Goal: Entertainment & Leisure: Browse casually

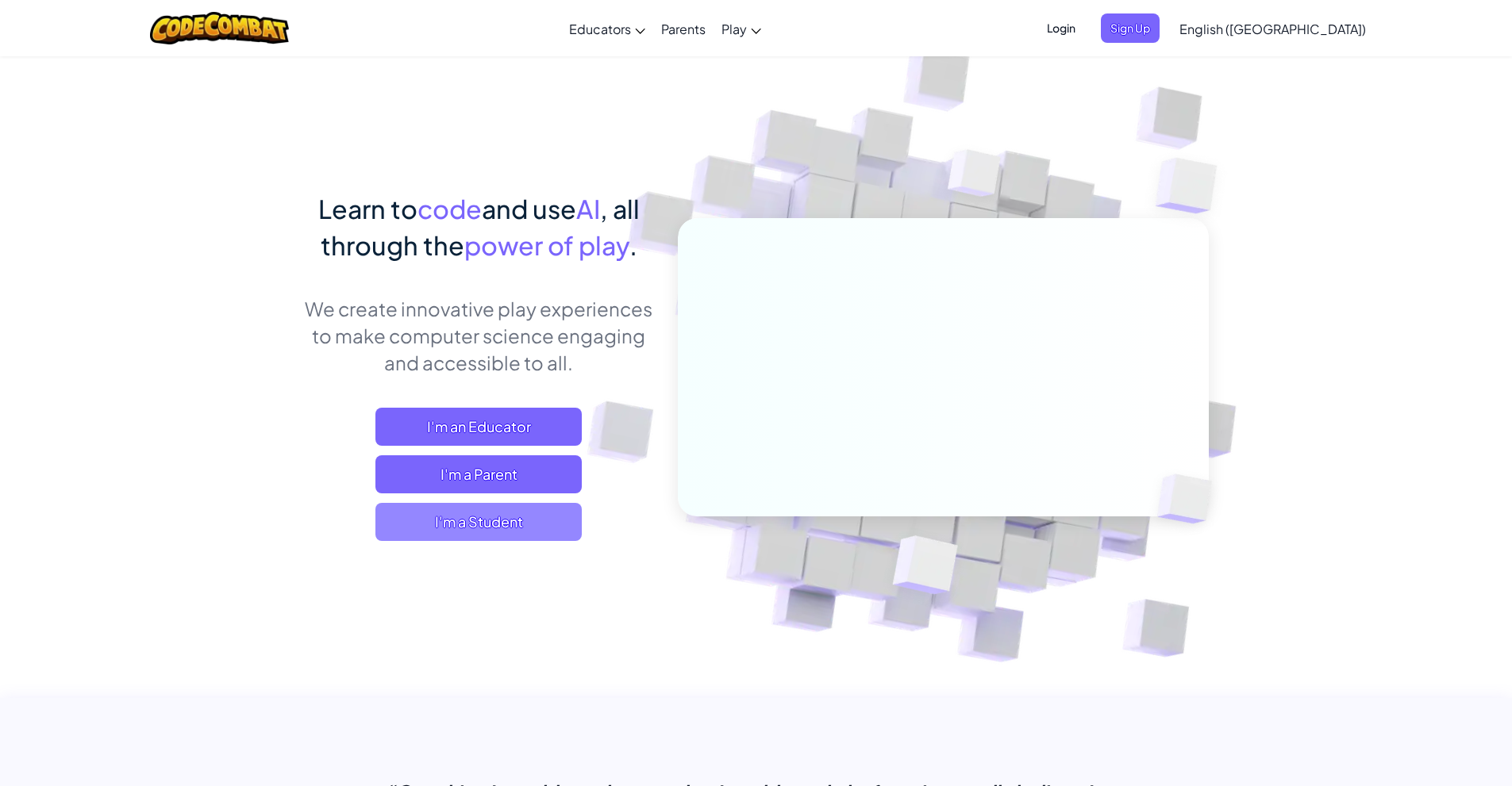
click at [479, 519] on span "I'm a Student" at bounding box center [478, 522] width 207 height 38
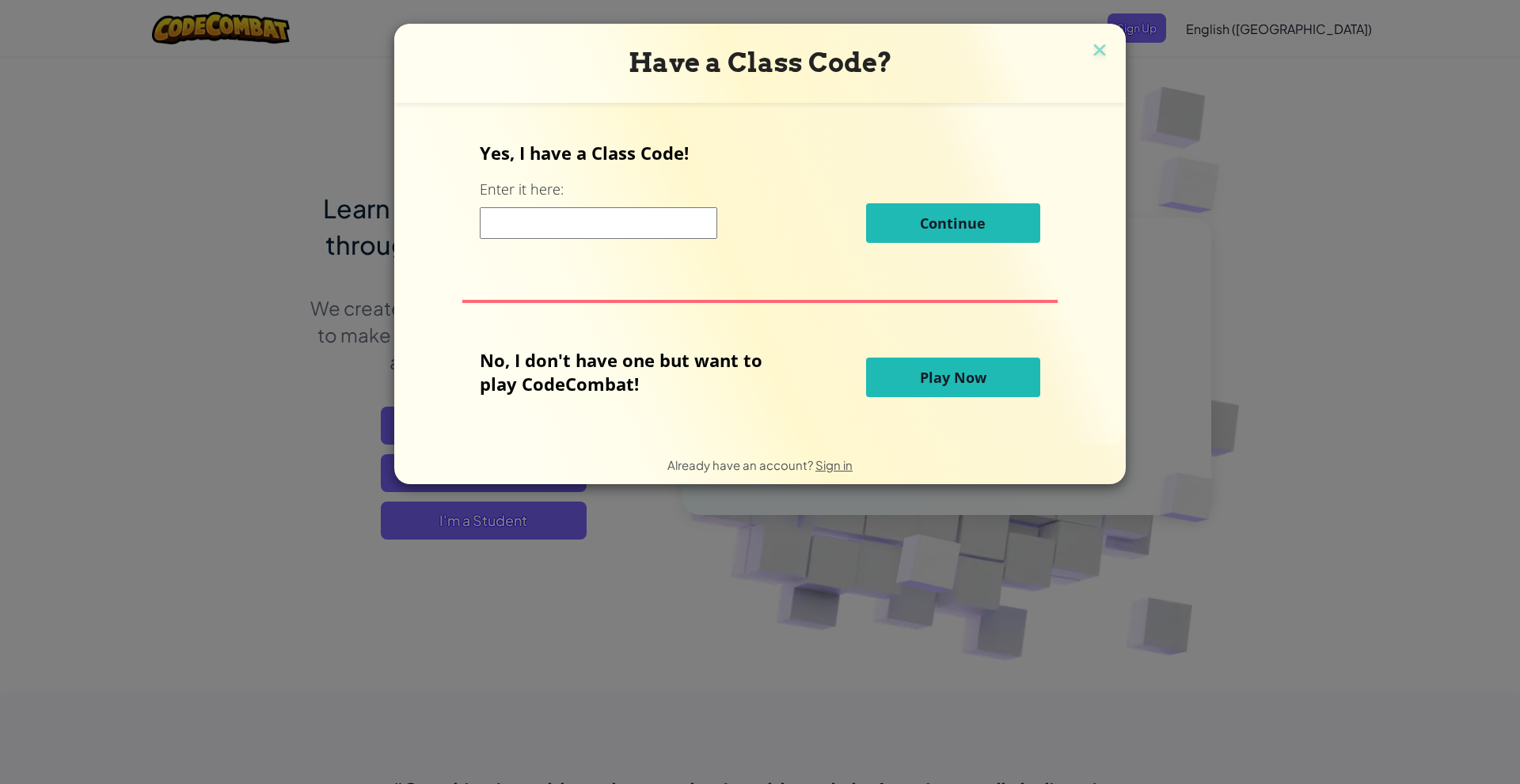
click at [910, 380] on button "Play Now" at bounding box center [953, 377] width 174 height 40
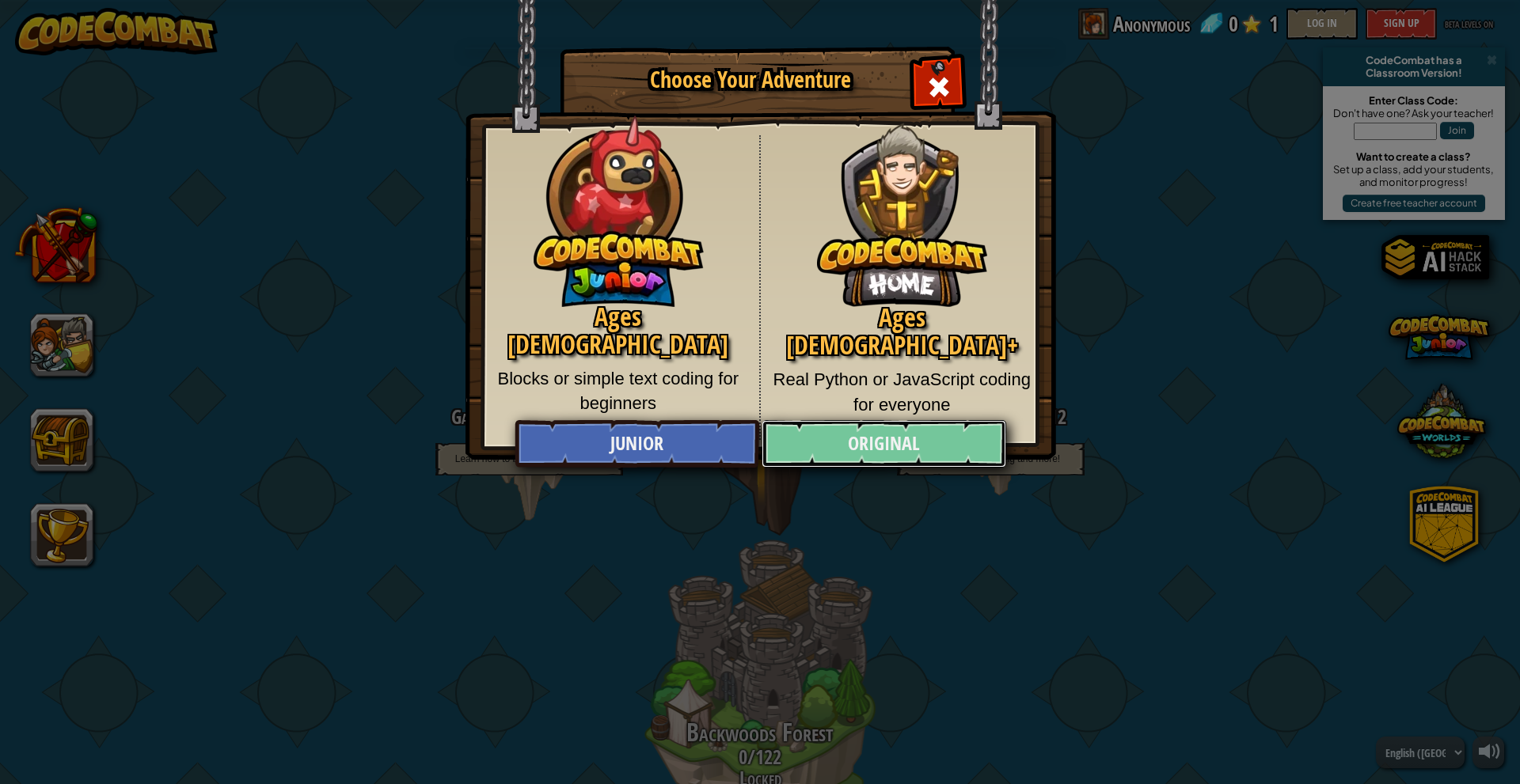
click at [883, 442] on link "Original" at bounding box center [883, 444] width 244 height 48
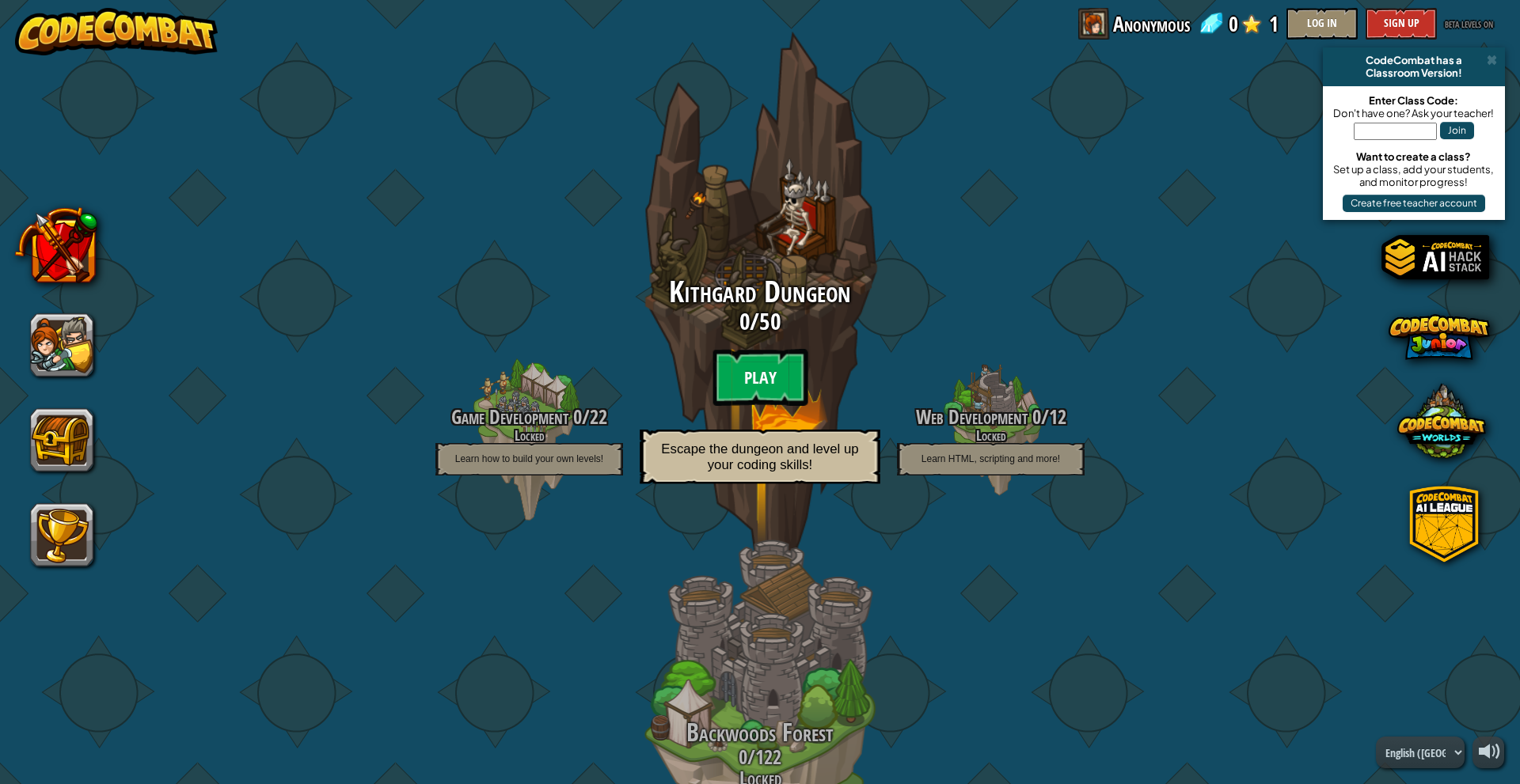
click at [763, 365] on btn "Play" at bounding box center [759, 377] width 95 height 57
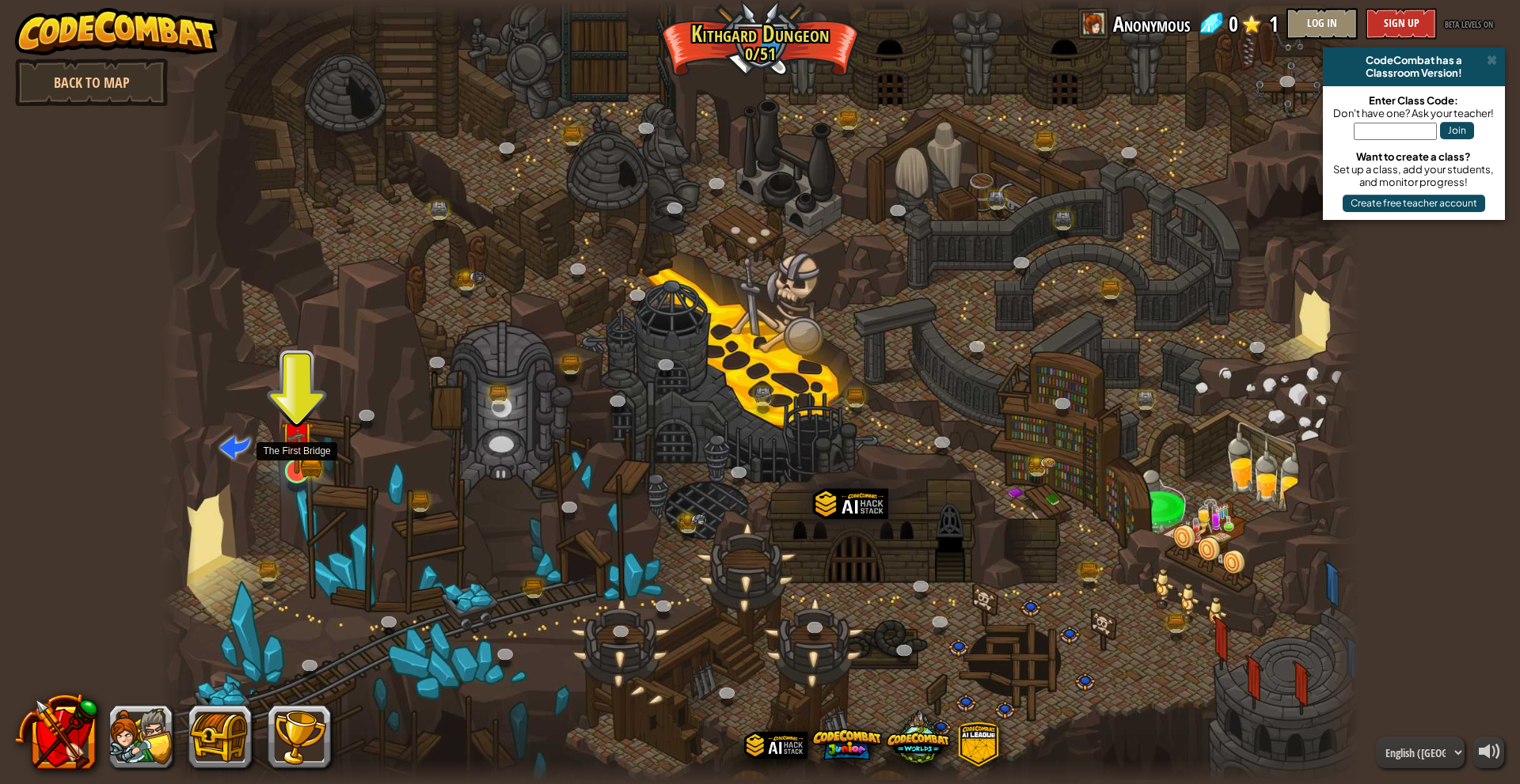
click at [304, 464] on img at bounding box center [296, 438] width 32 height 72
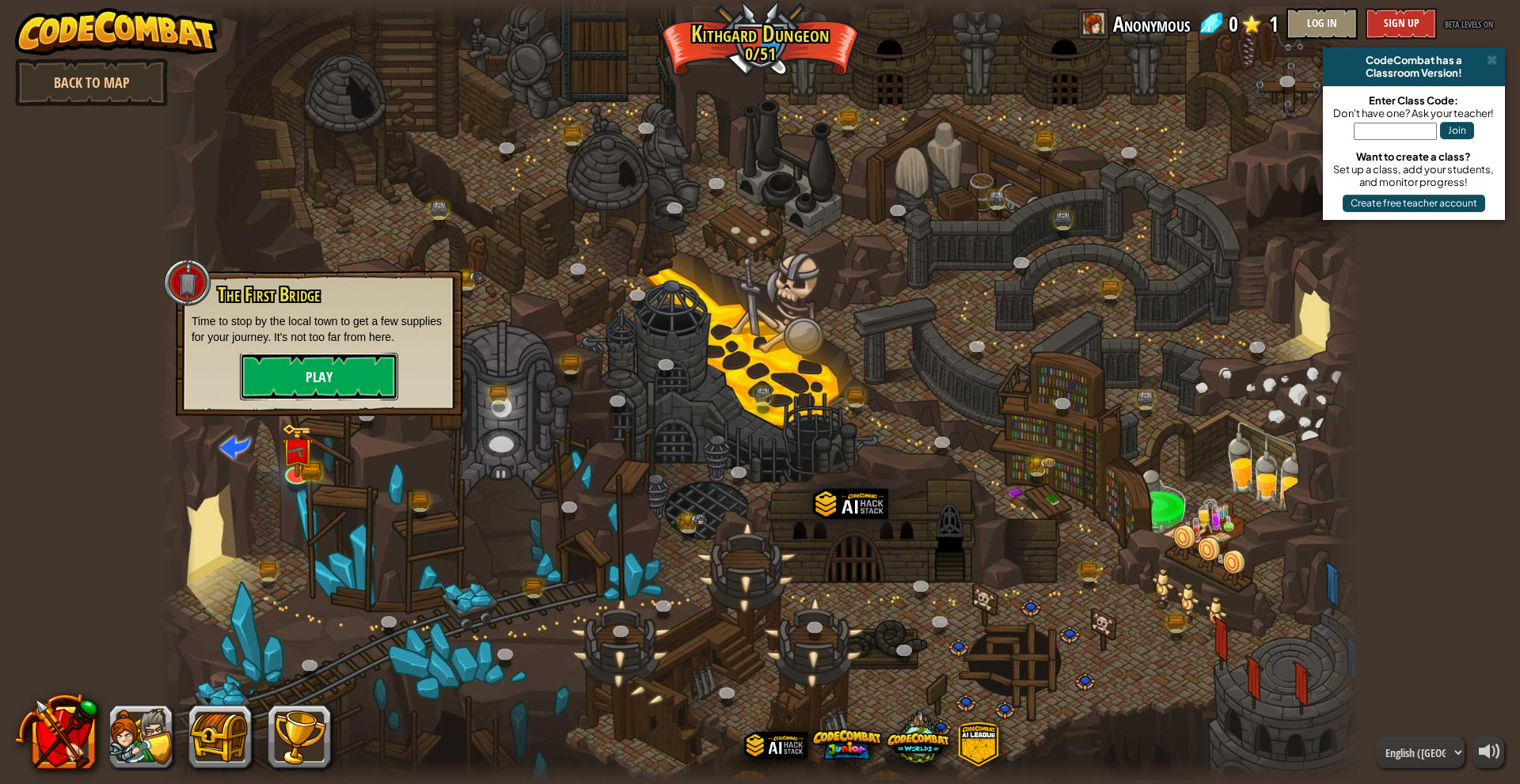
click at [342, 367] on button "Play" at bounding box center [319, 376] width 158 height 48
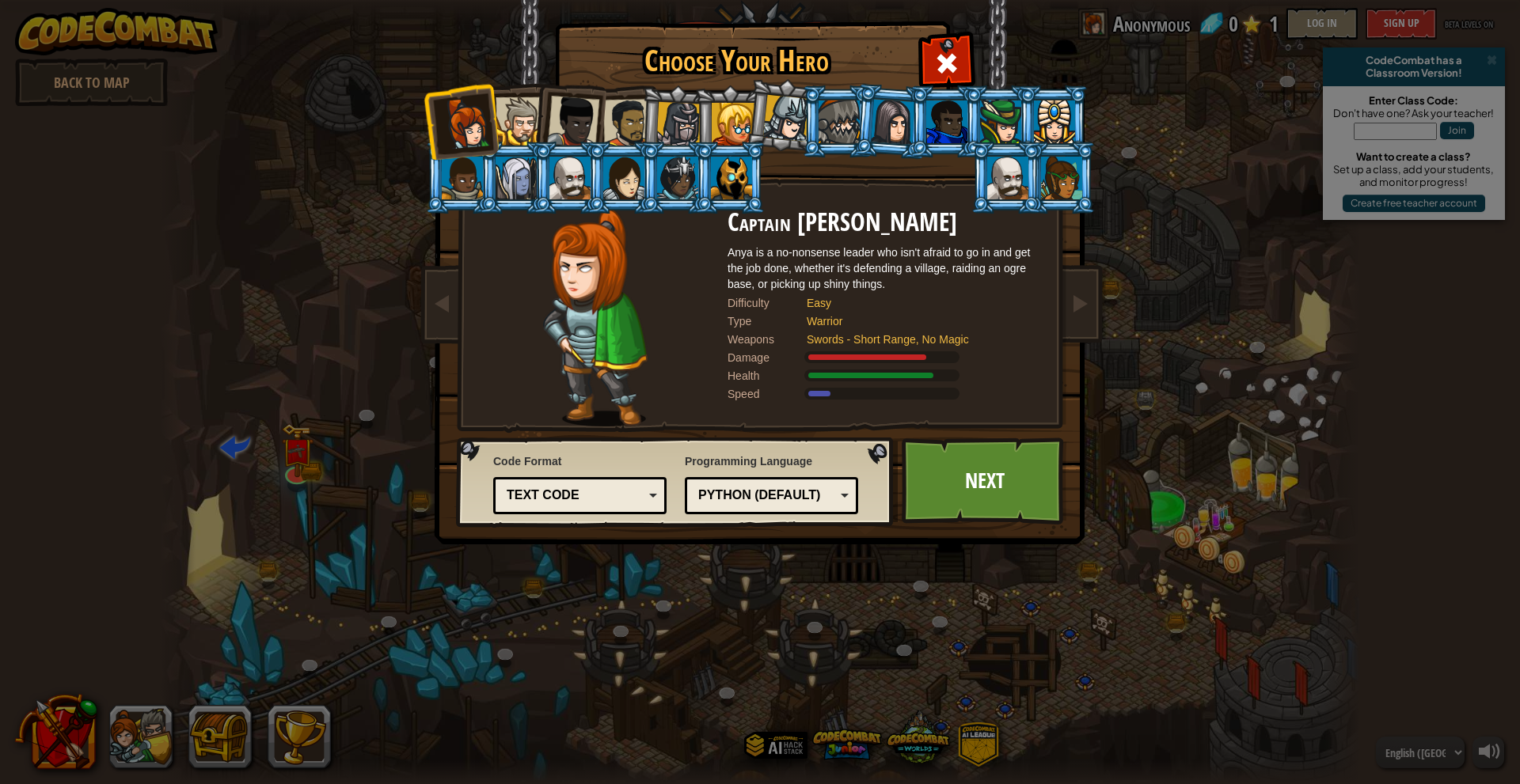
click at [612, 490] on div "Text code" at bounding box center [575, 496] width 137 height 18
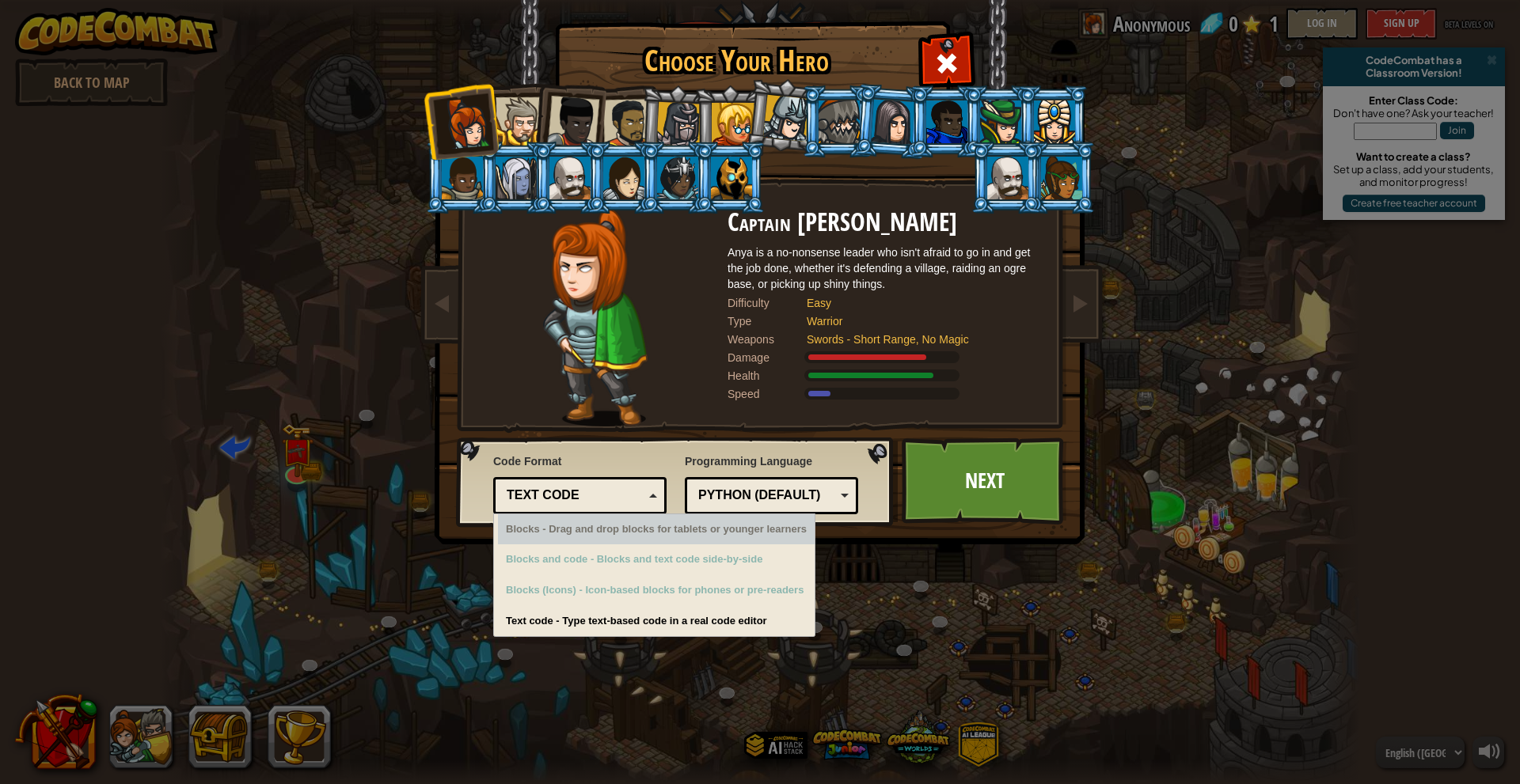
click at [620, 476] on div "Code Format Text code Blocks and code Blocks Blocks (Icons) Text code Blocks - …" at bounding box center [580, 482] width 174 height 65
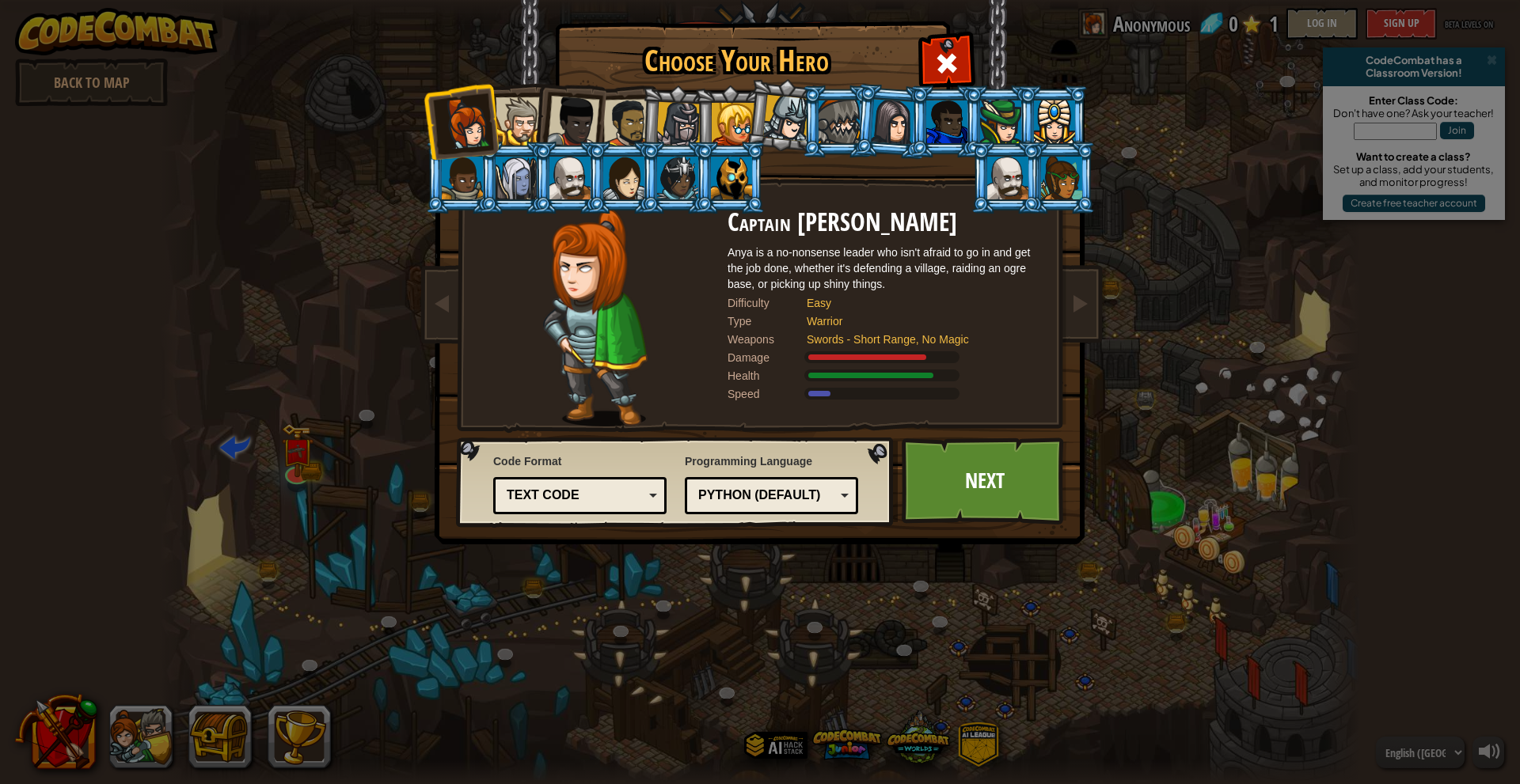
click at [764, 485] on div "Python (Default)" at bounding box center [772, 495] width 153 height 24
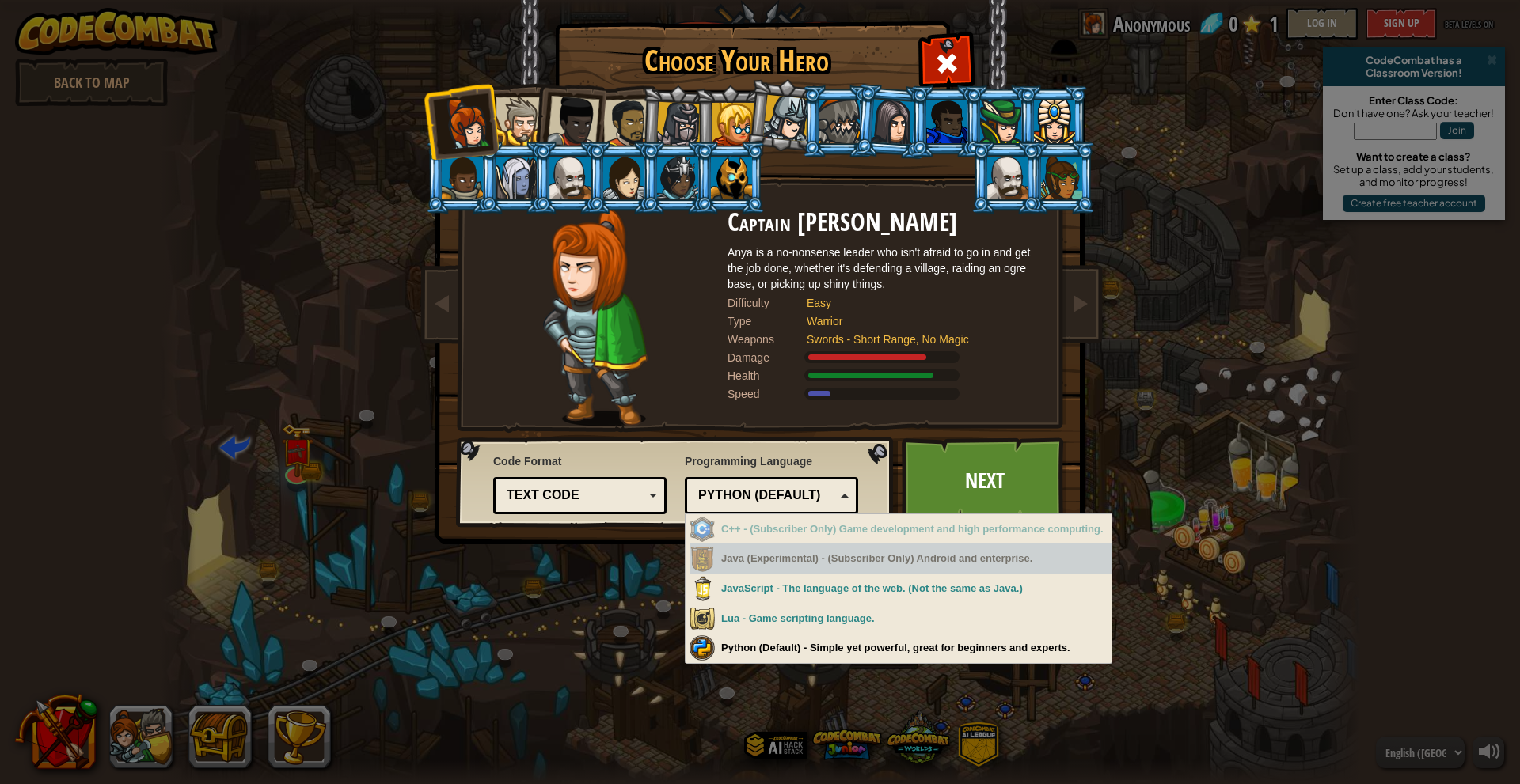
click at [795, 553] on div "Java (Experimental) - (Subscriber Only) Android and enterprise." at bounding box center [900, 559] width 422 height 31
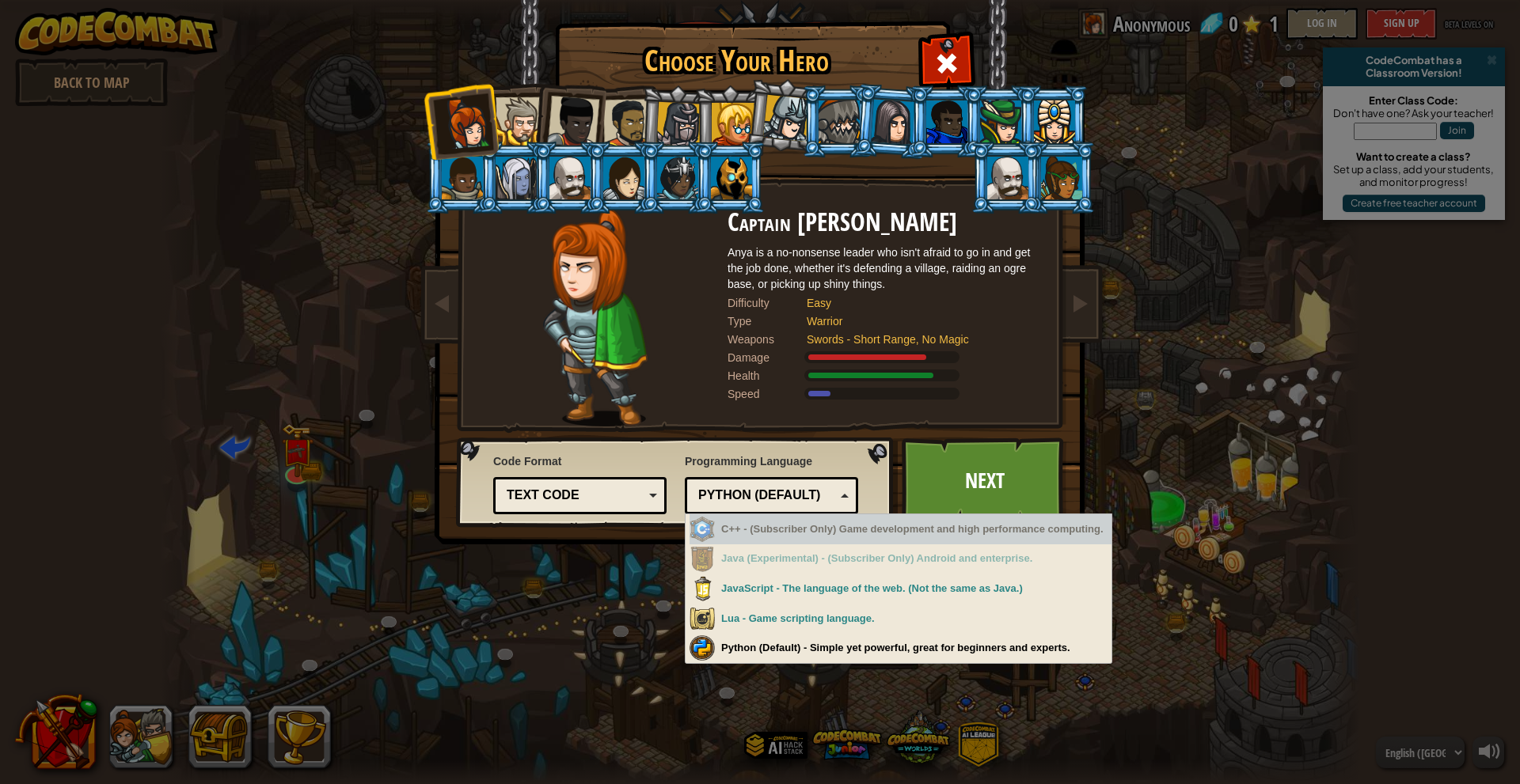
click at [805, 535] on div "C++ - (Subscriber Only) Game development and high performance computing." at bounding box center [900, 529] width 422 height 31
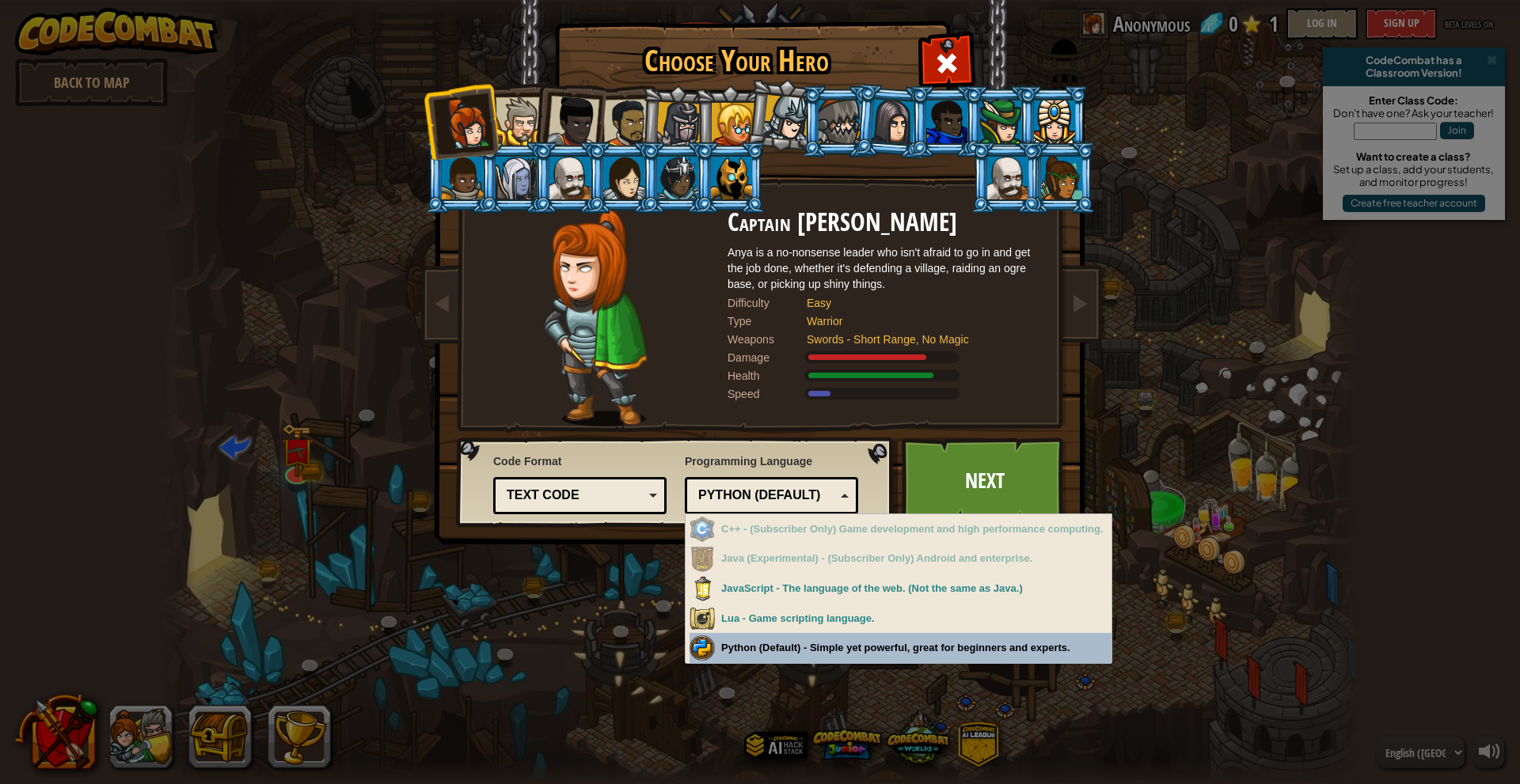
click at [809, 650] on div "Choose Your Hero 0 Captain [PERSON_NAME] is a no-nonsense leader who isn't afra…" at bounding box center [760, 392] width 1520 height 784
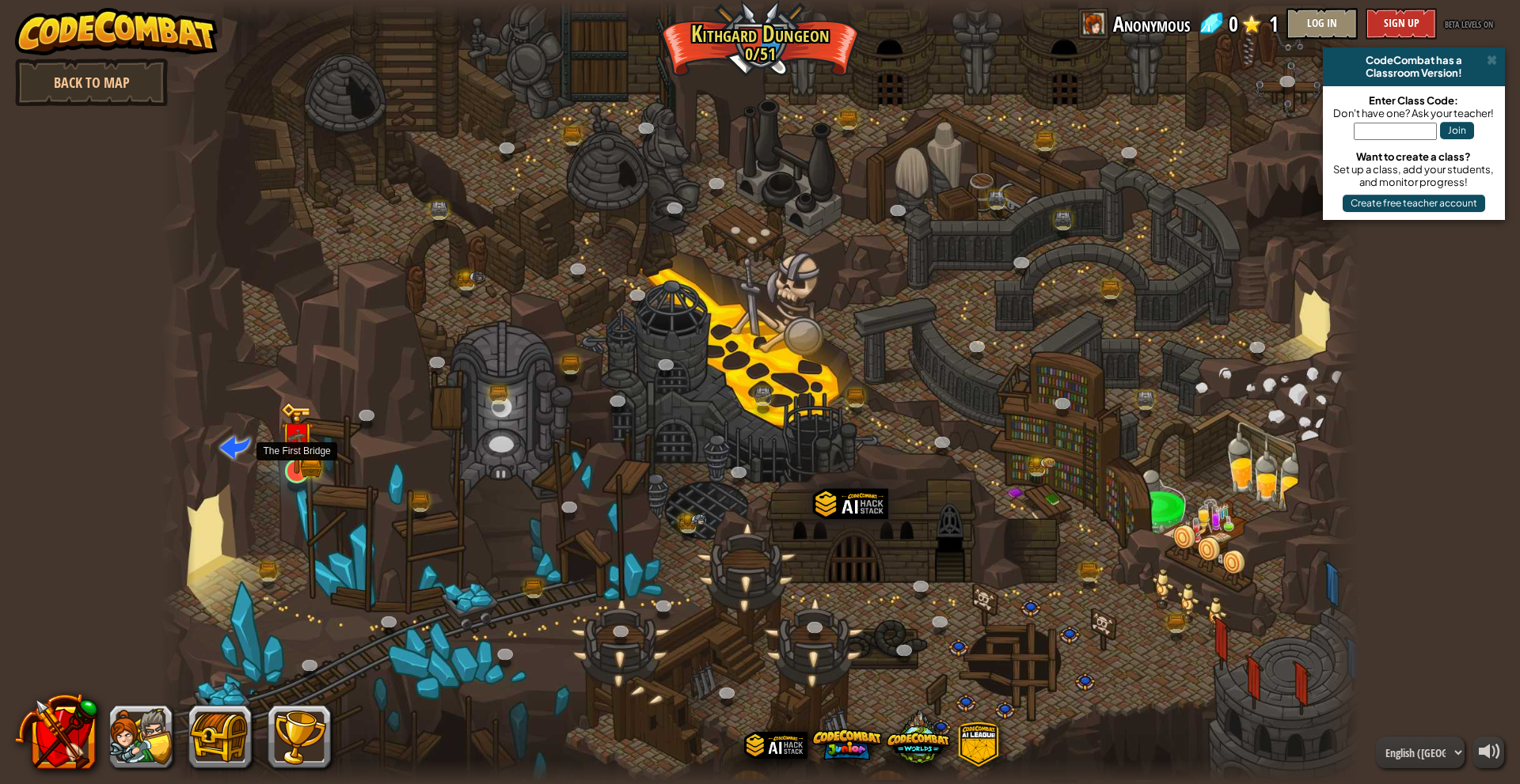
click at [309, 461] on img at bounding box center [296, 438] width 32 height 72
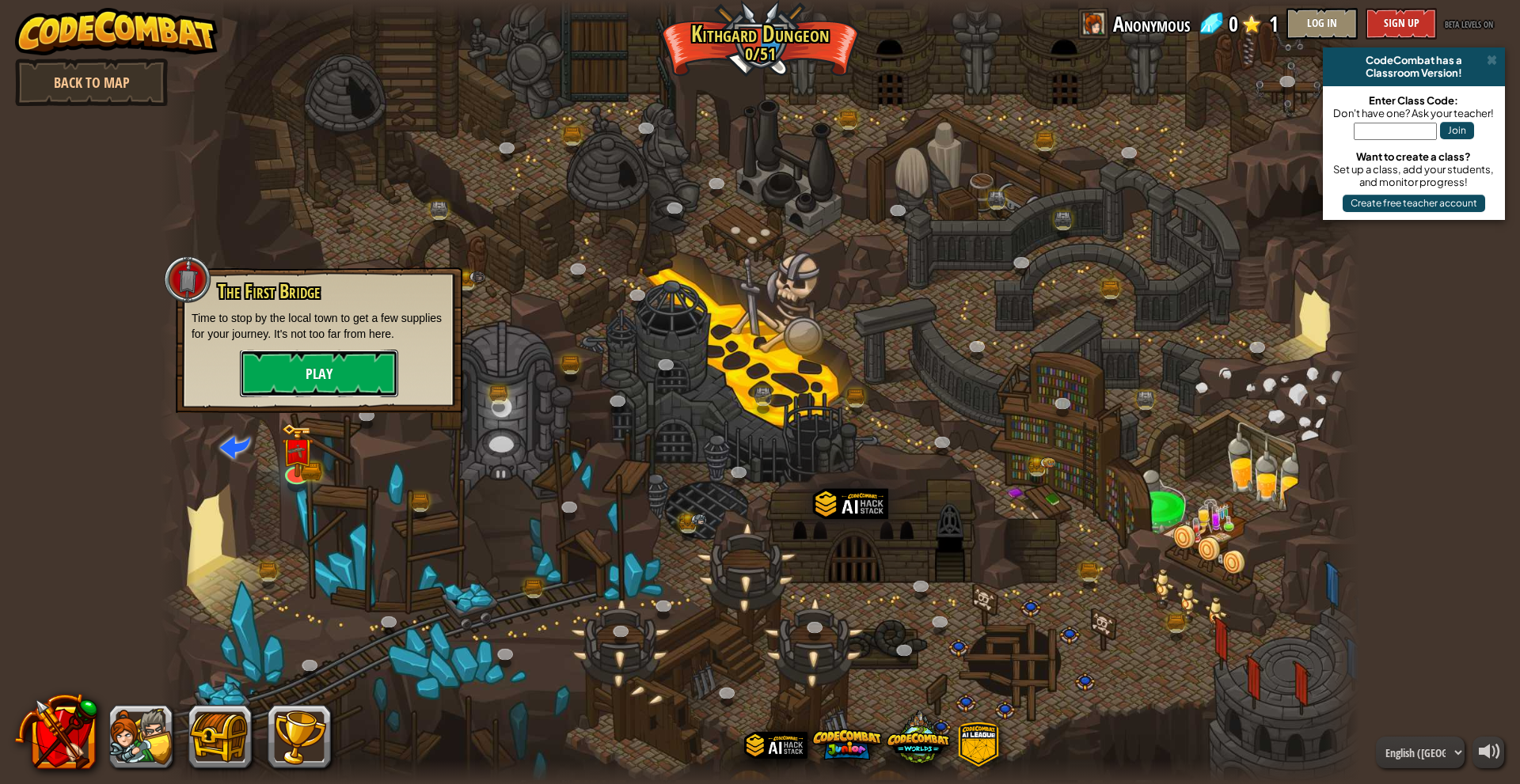
click at [339, 373] on button "Play" at bounding box center [319, 374] width 158 height 48
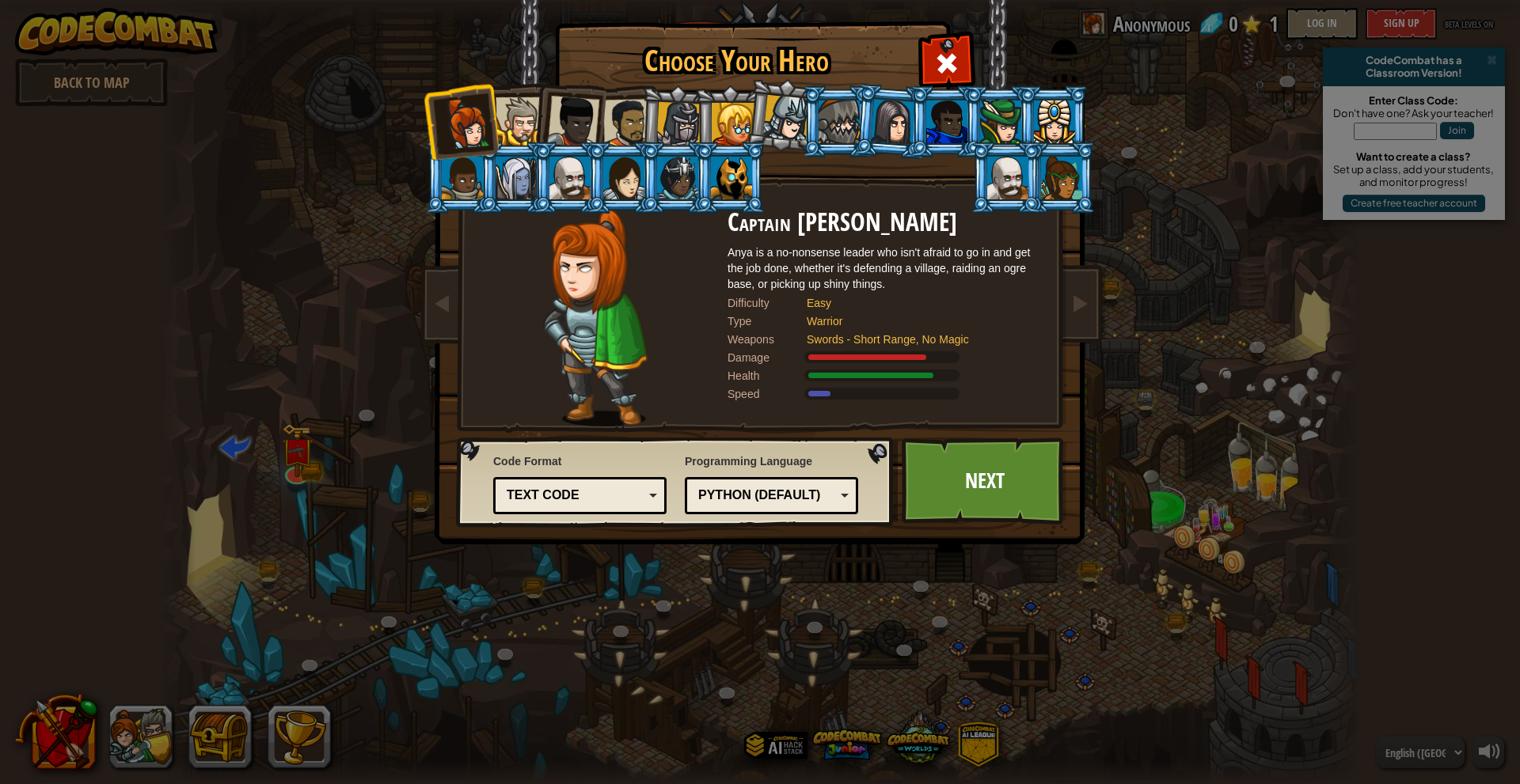
click at [511, 102] on div at bounding box center [520, 122] width 49 height 49
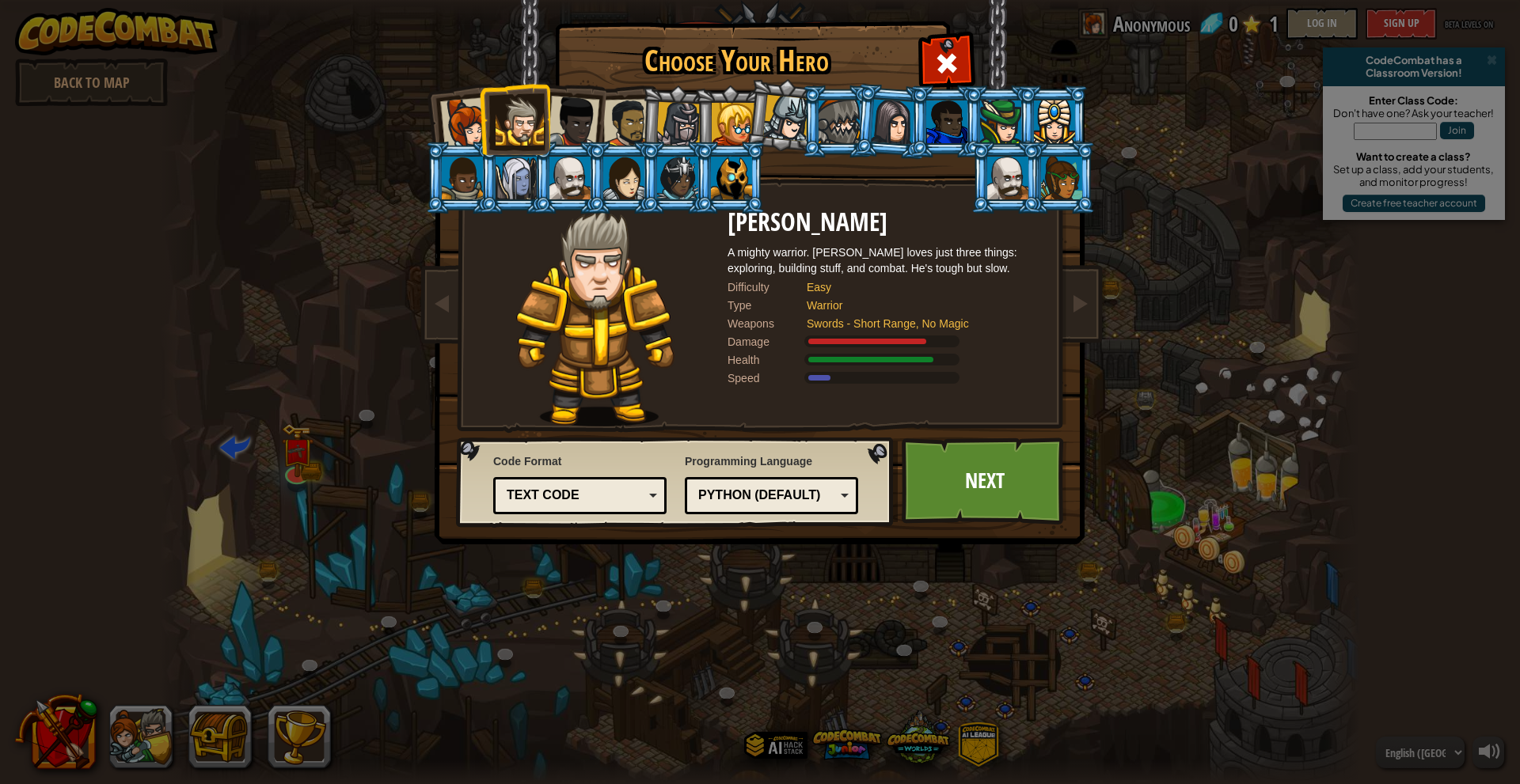
click at [454, 113] on div at bounding box center [466, 123] width 52 height 52
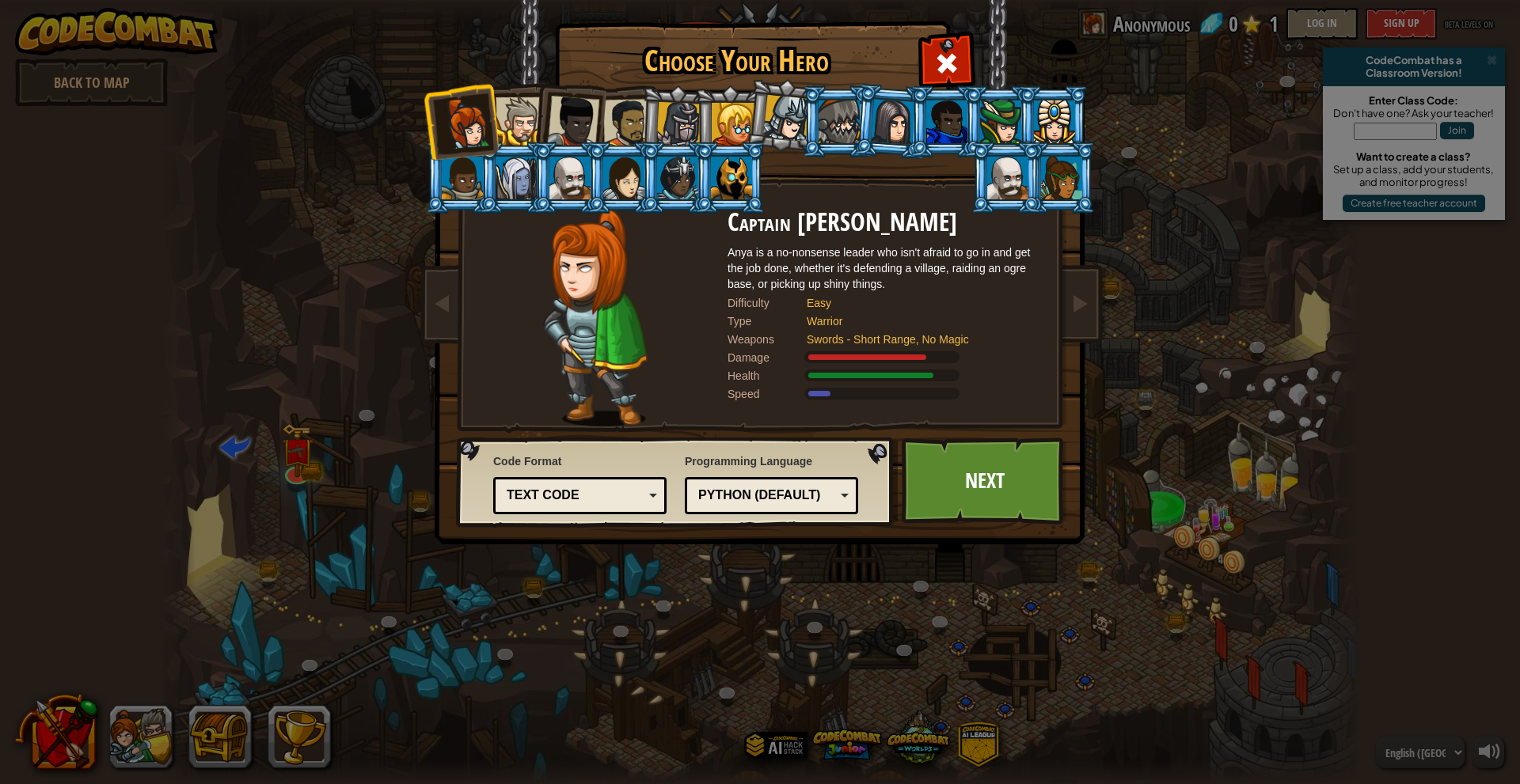
click at [515, 119] on div at bounding box center [520, 122] width 49 height 49
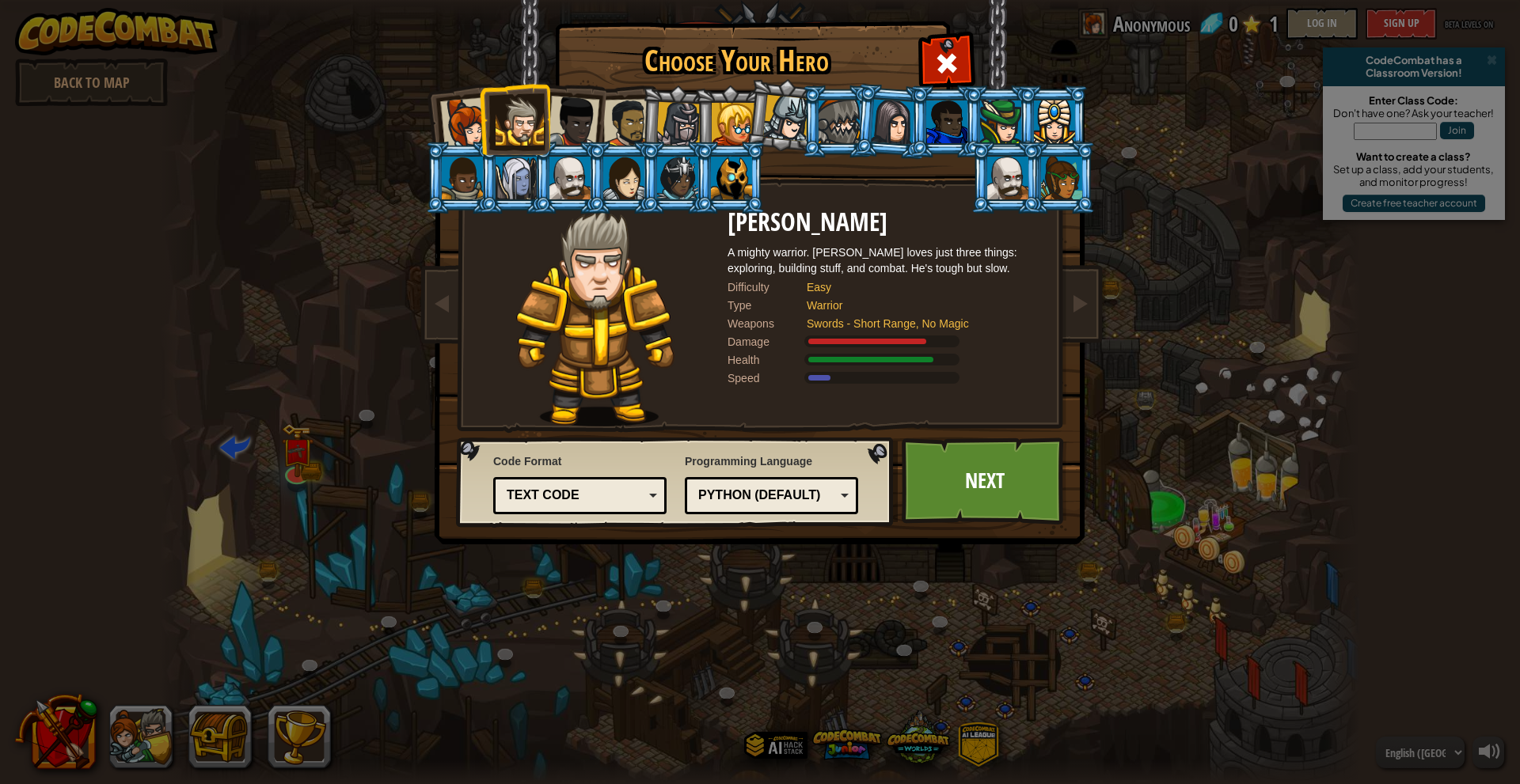
click at [654, 165] on li at bounding box center [675, 177] width 71 height 72
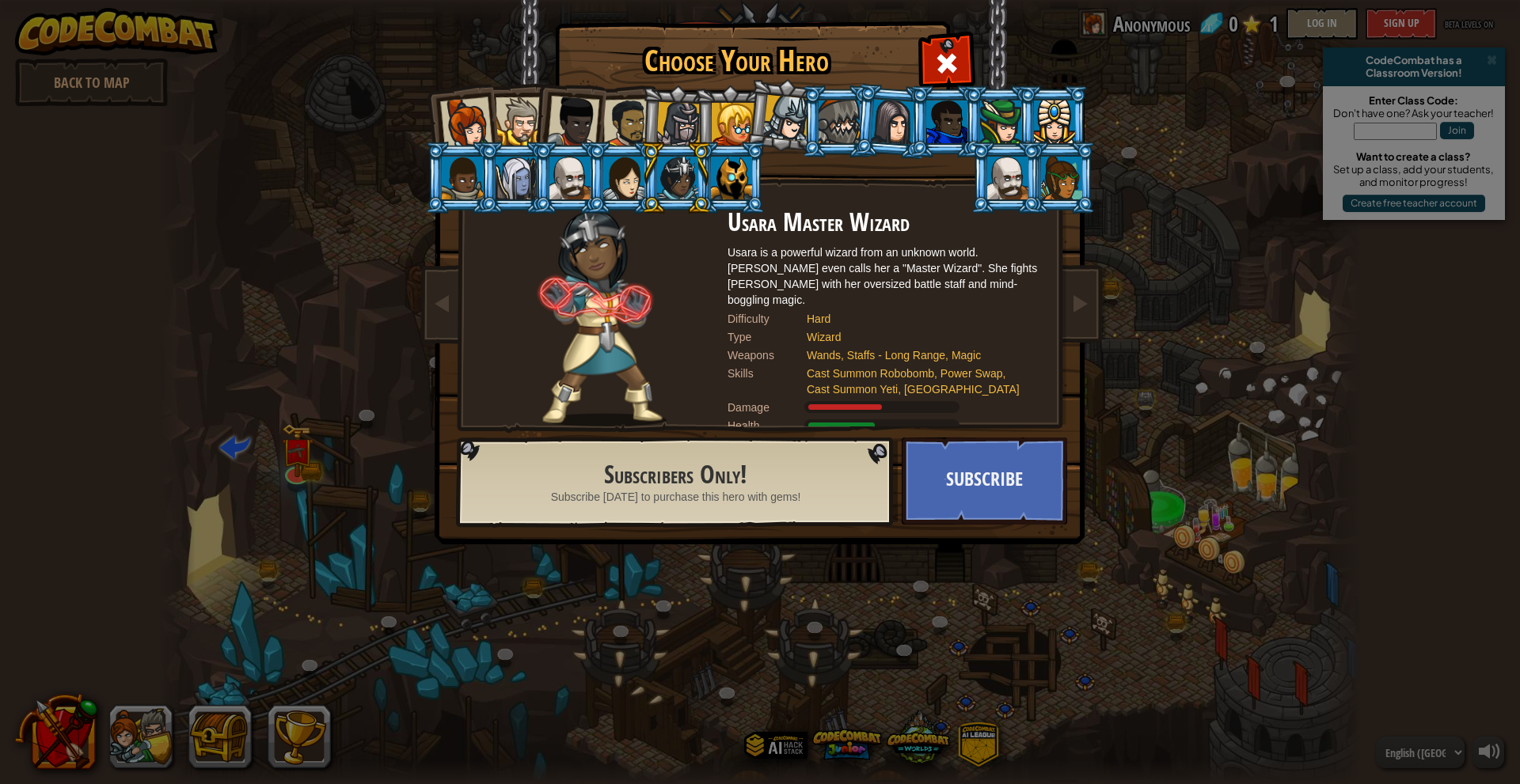
click at [685, 121] on div at bounding box center [679, 124] width 45 height 45
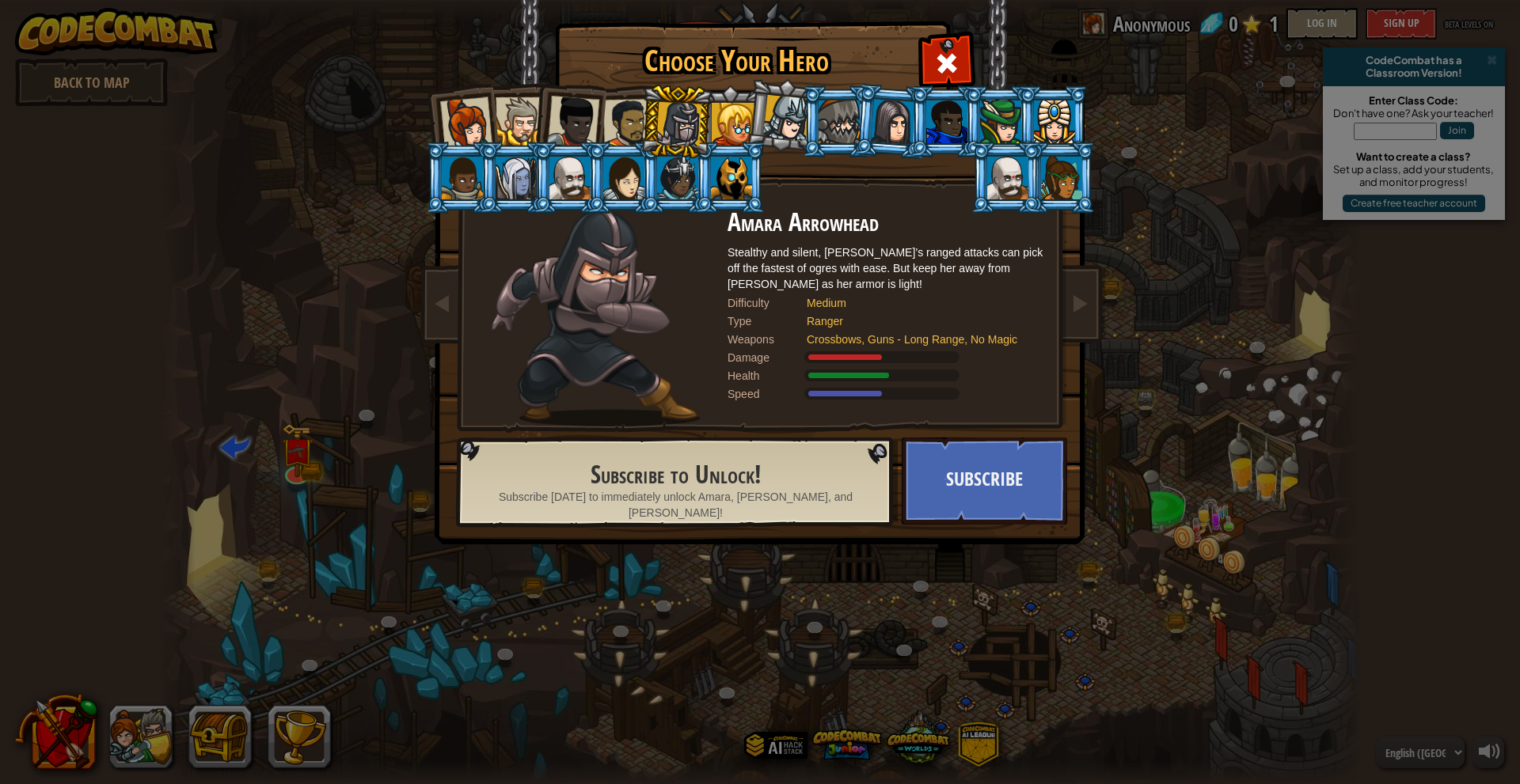
click at [607, 120] on div at bounding box center [628, 123] width 50 height 50
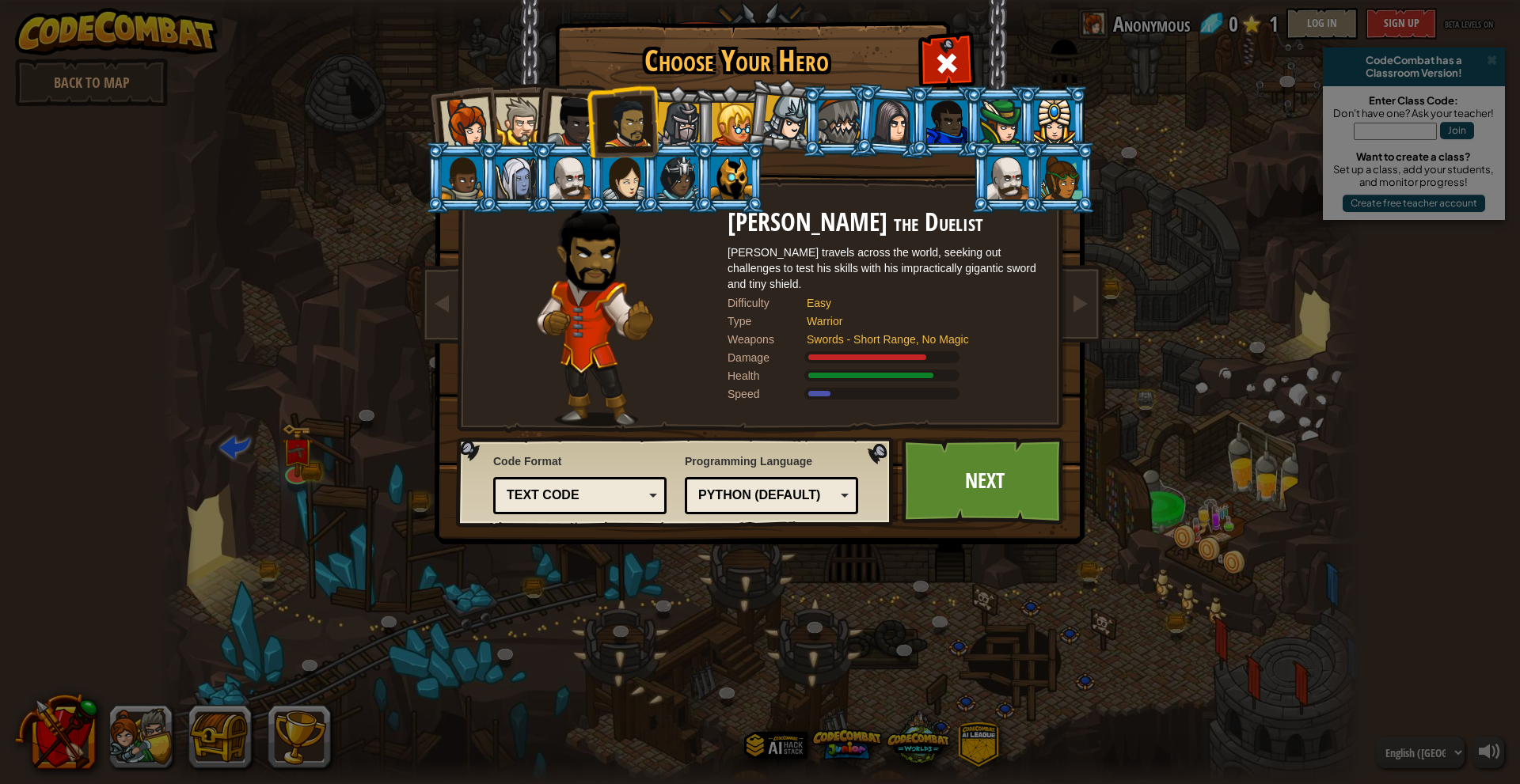
click at [560, 115] on div at bounding box center [573, 122] width 52 height 52
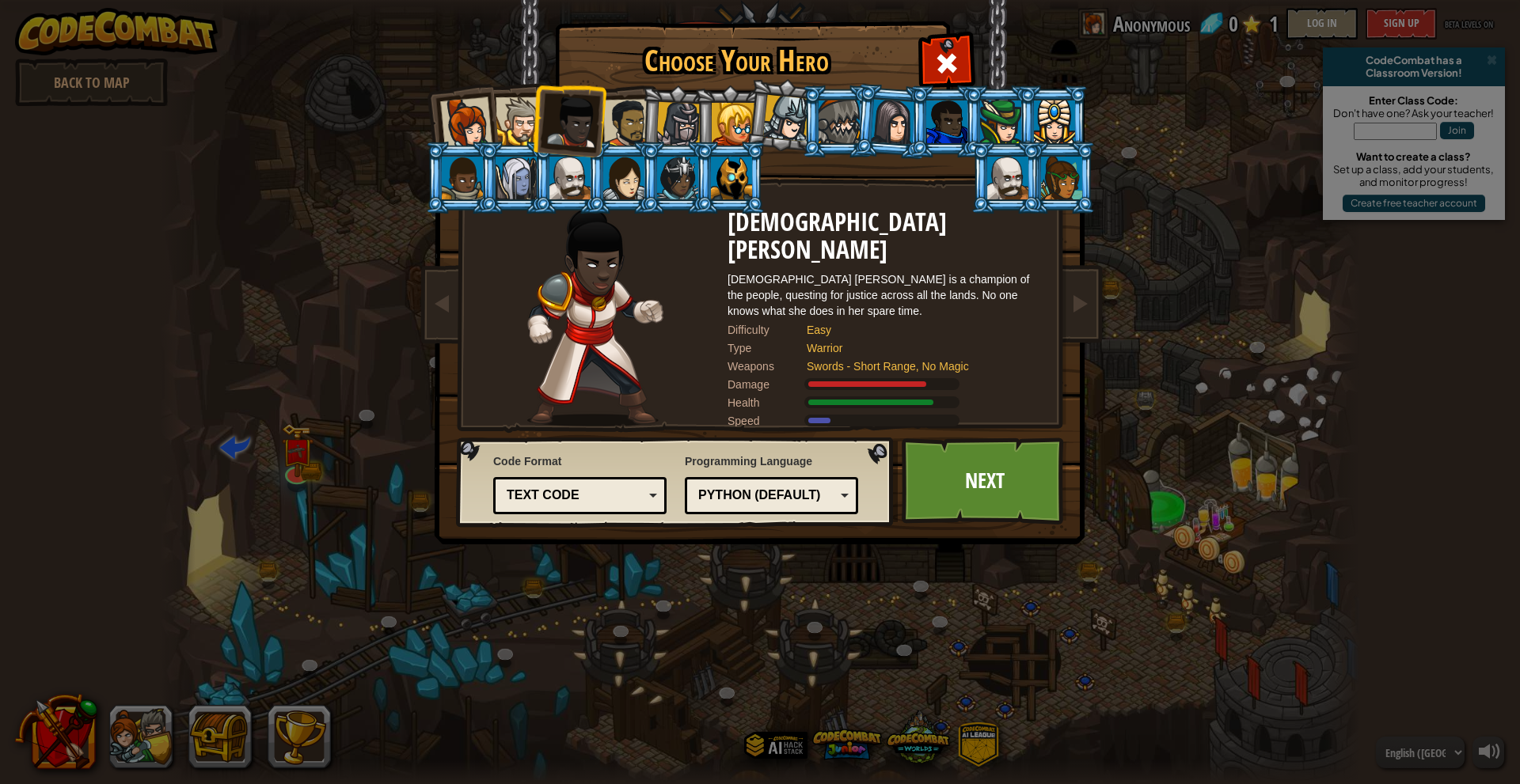
click at [519, 108] on div at bounding box center [520, 122] width 49 height 49
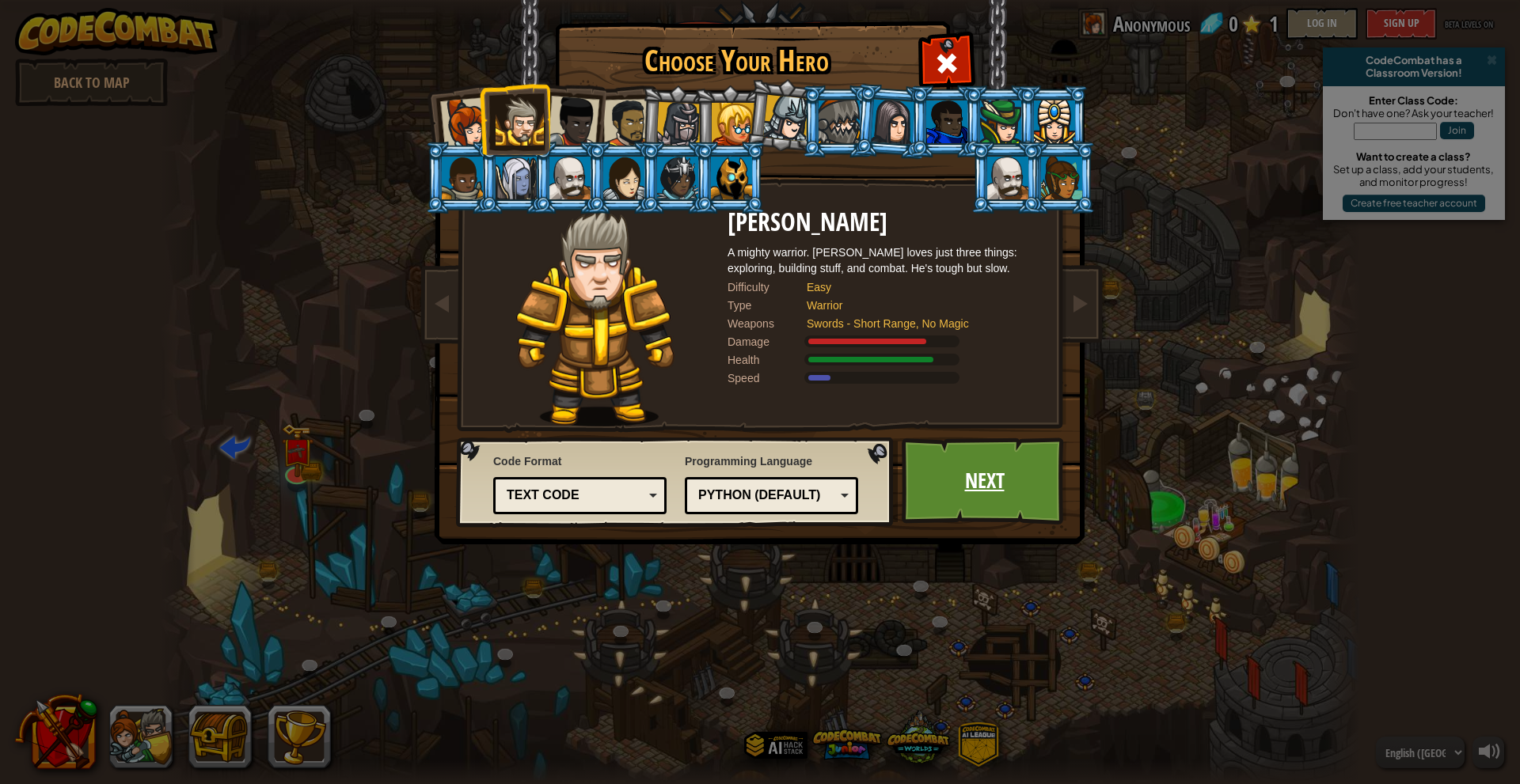
click at [986, 494] on link "Next" at bounding box center [984, 481] width 166 height 87
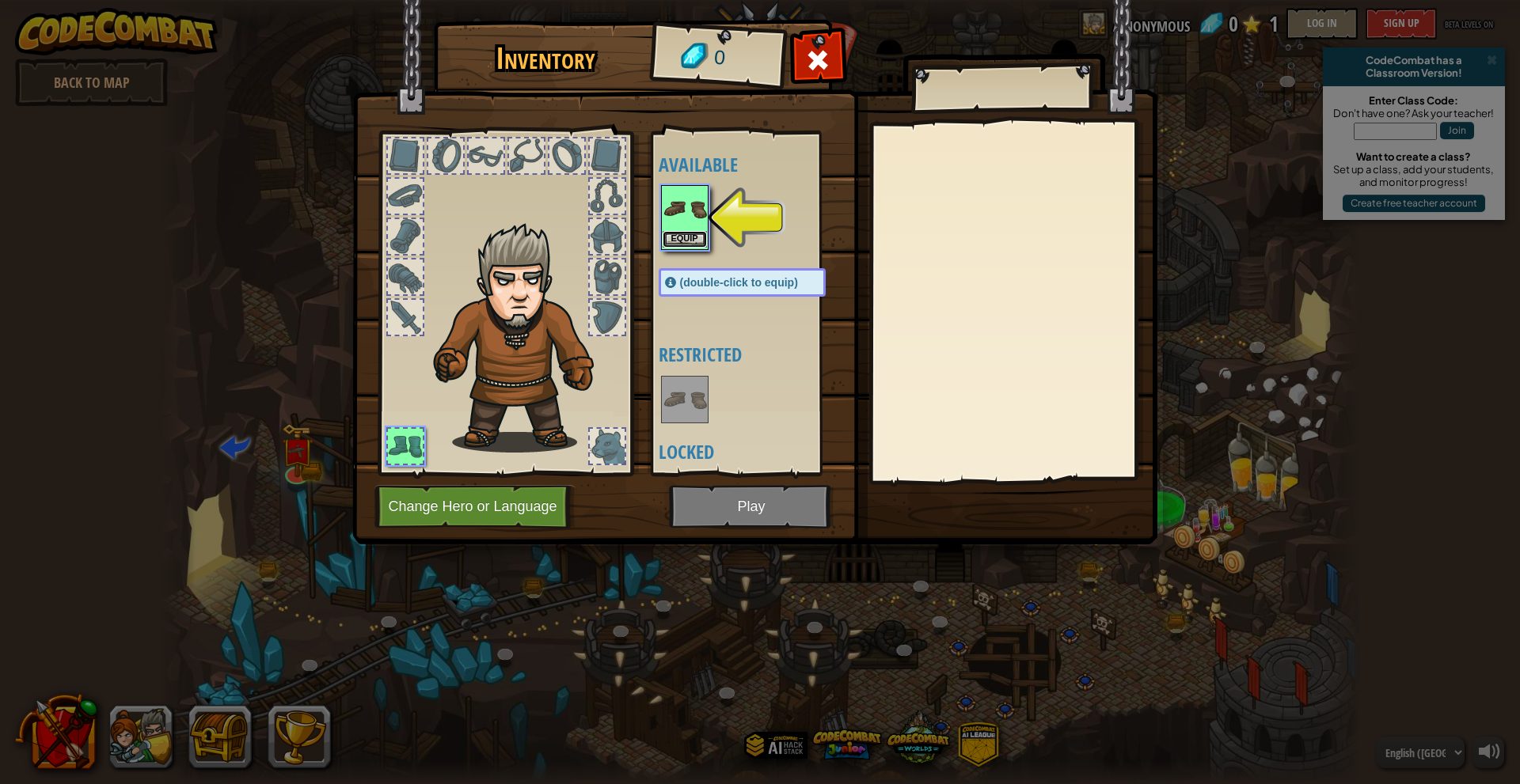
click at [683, 233] on button "Equip" at bounding box center [684, 239] width 44 height 16
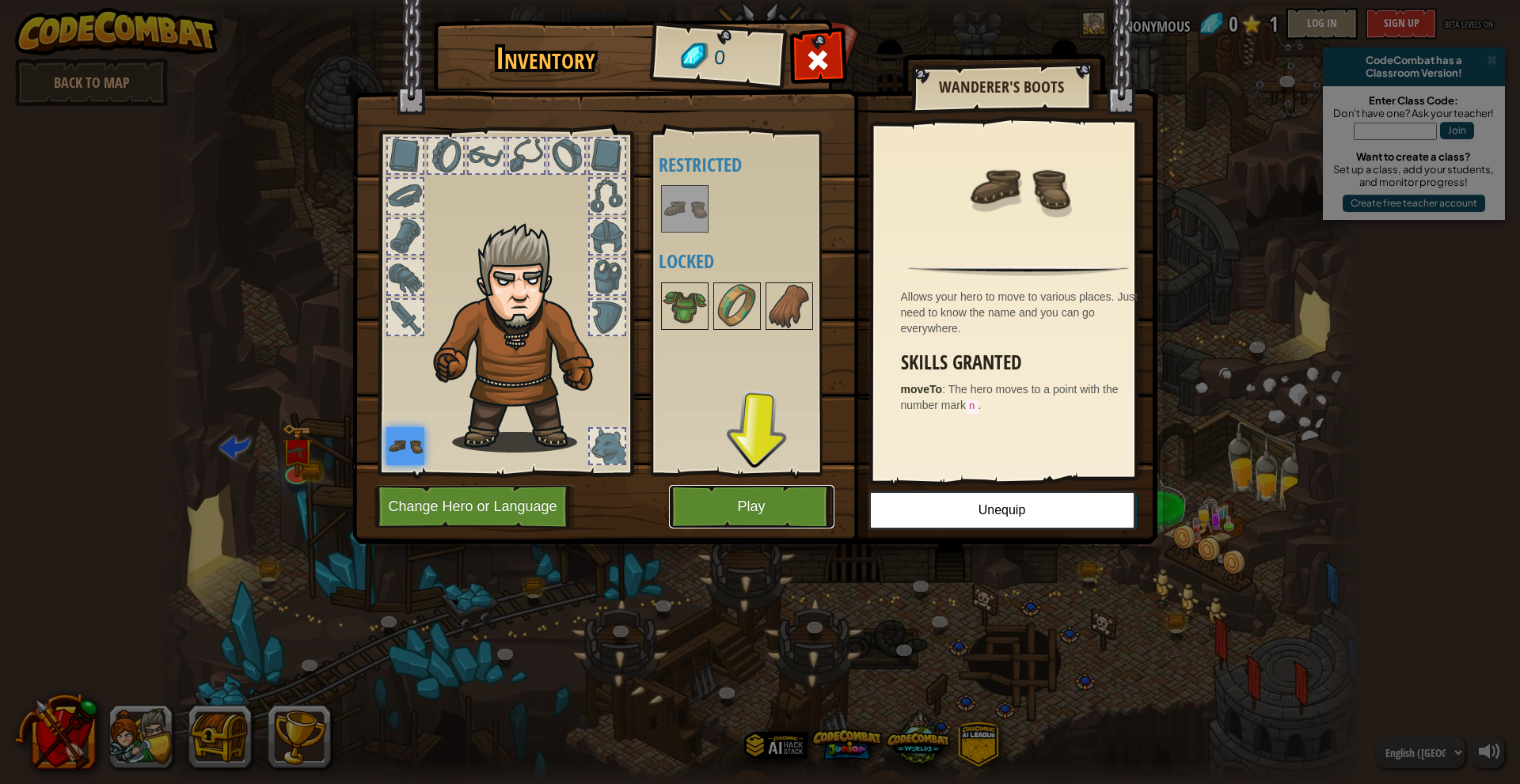
click at [750, 506] on button "Play" at bounding box center [752, 507] width 166 height 43
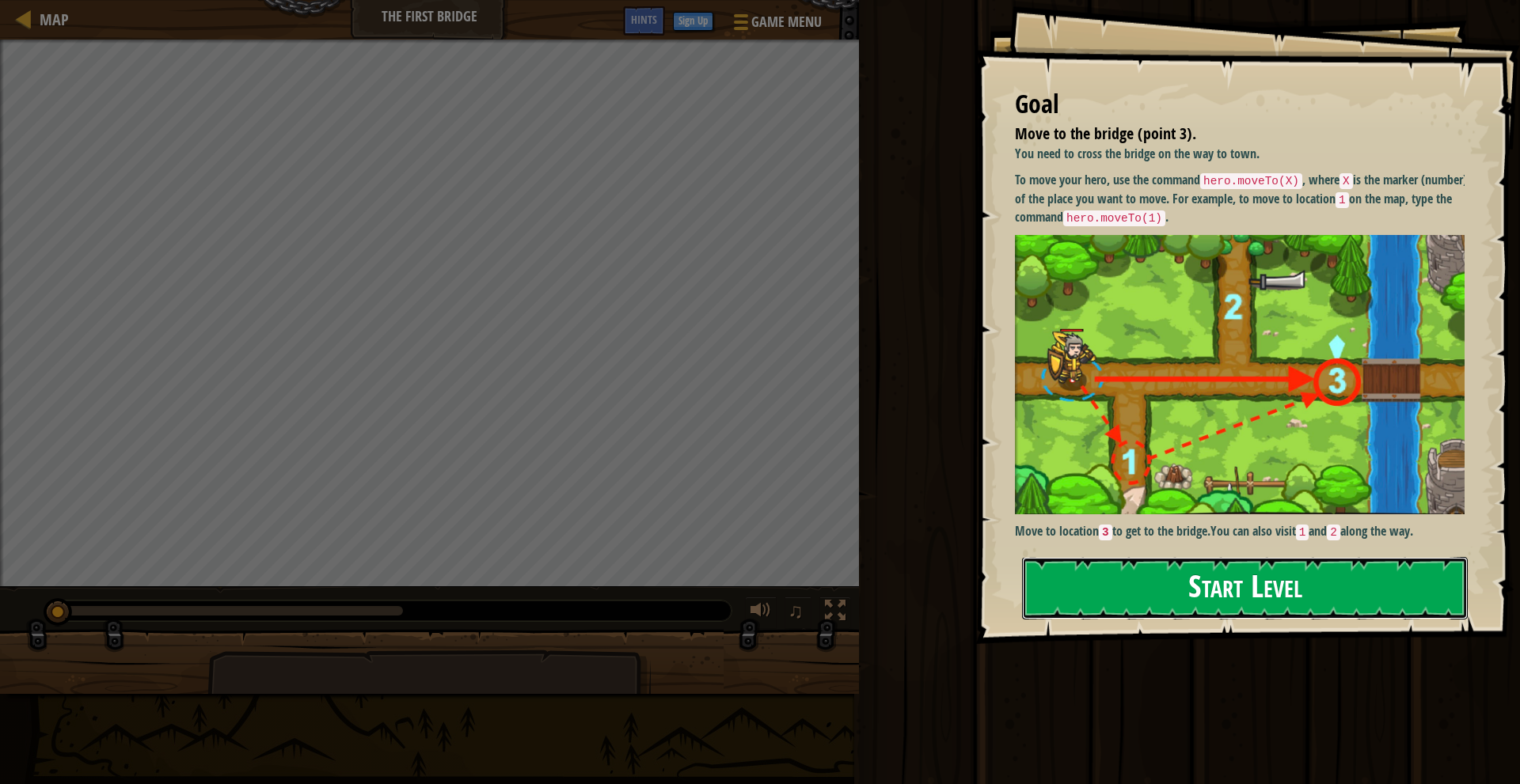
click at [1214, 584] on button "Start Level" at bounding box center [1244, 588] width 446 height 62
